Goal: Navigation & Orientation: Find specific page/section

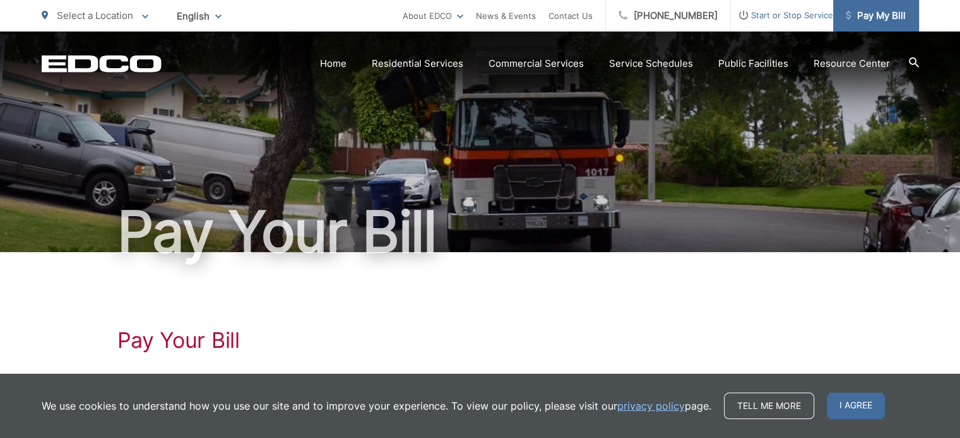
drag, startPoint x: 881, startPoint y: 13, endPoint x: 892, endPoint y: 16, distance: 11.6
click at [892, 16] on span "Pay My Bill" at bounding box center [875, 15] width 60 height 15
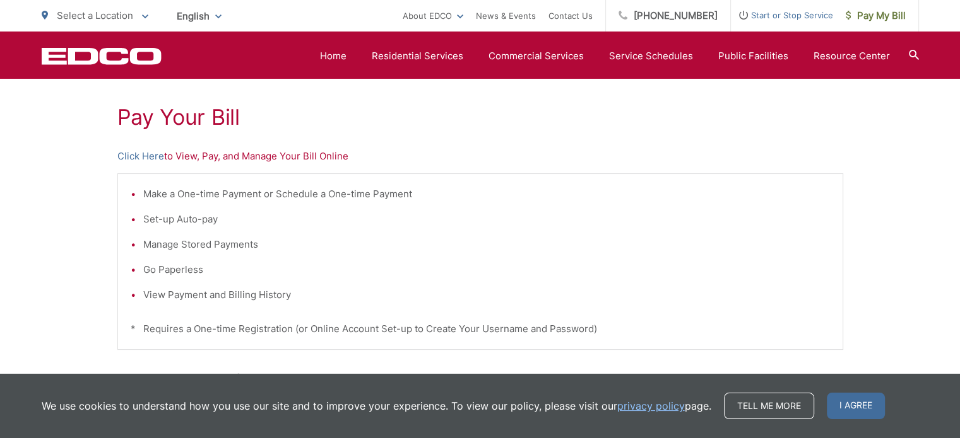
scroll to position [61, 0]
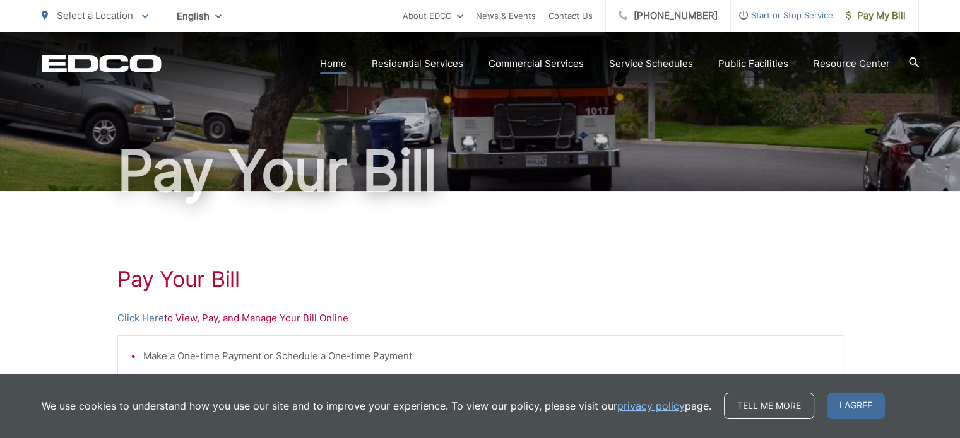
click at [336, 60] on link "Home" at bounding box center [333, 63] width 26 height 15
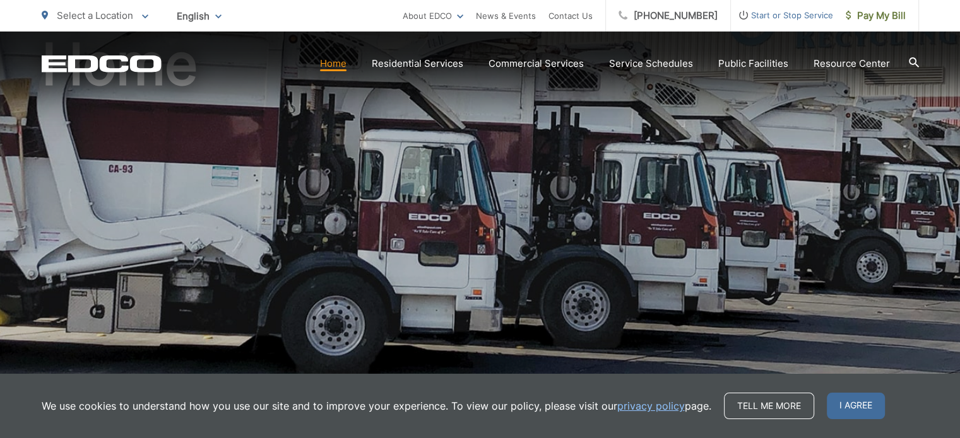
scroll to position [132, 0]
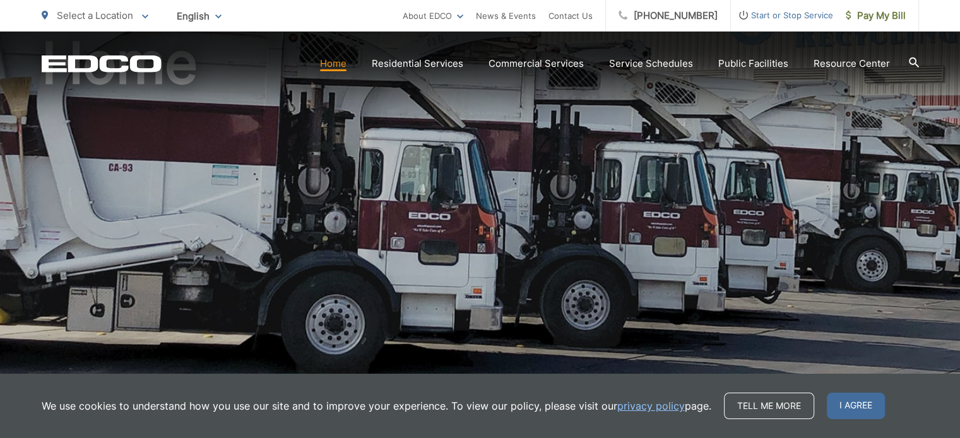
click at [660, 411] on link "privacy policy" at bounding box center [651, 406] width 68 height 15
